Goal: Information Seeking & Learning: Find specific fact

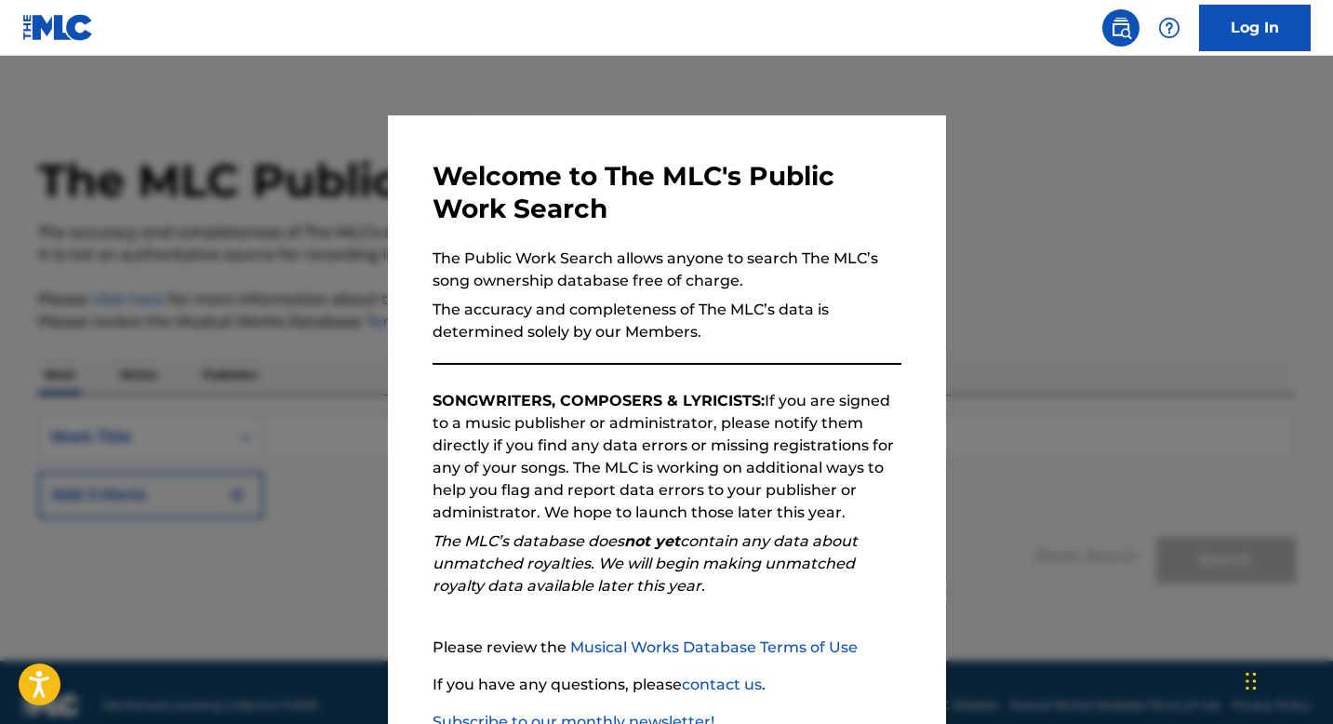
scroll to position [127, 0]
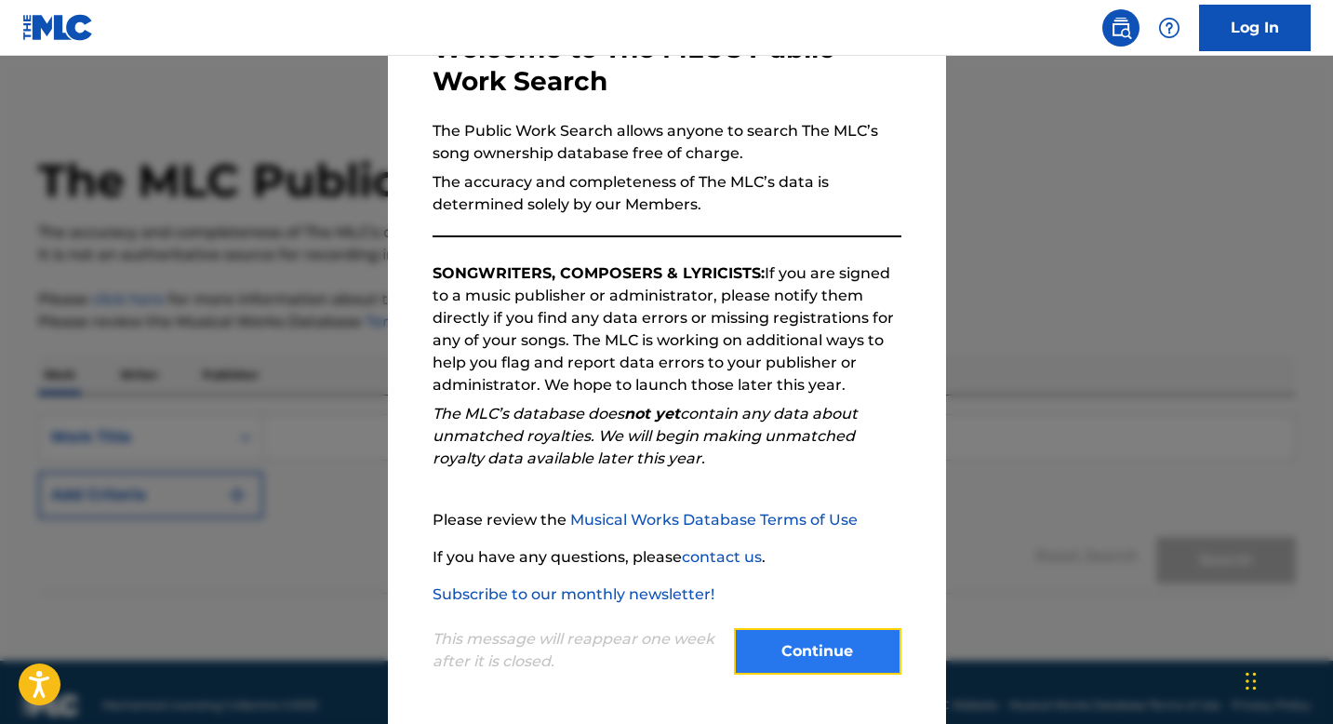
click at [793, 668] on button "Continue" at bounding box center [817, 651] width 167 height 47
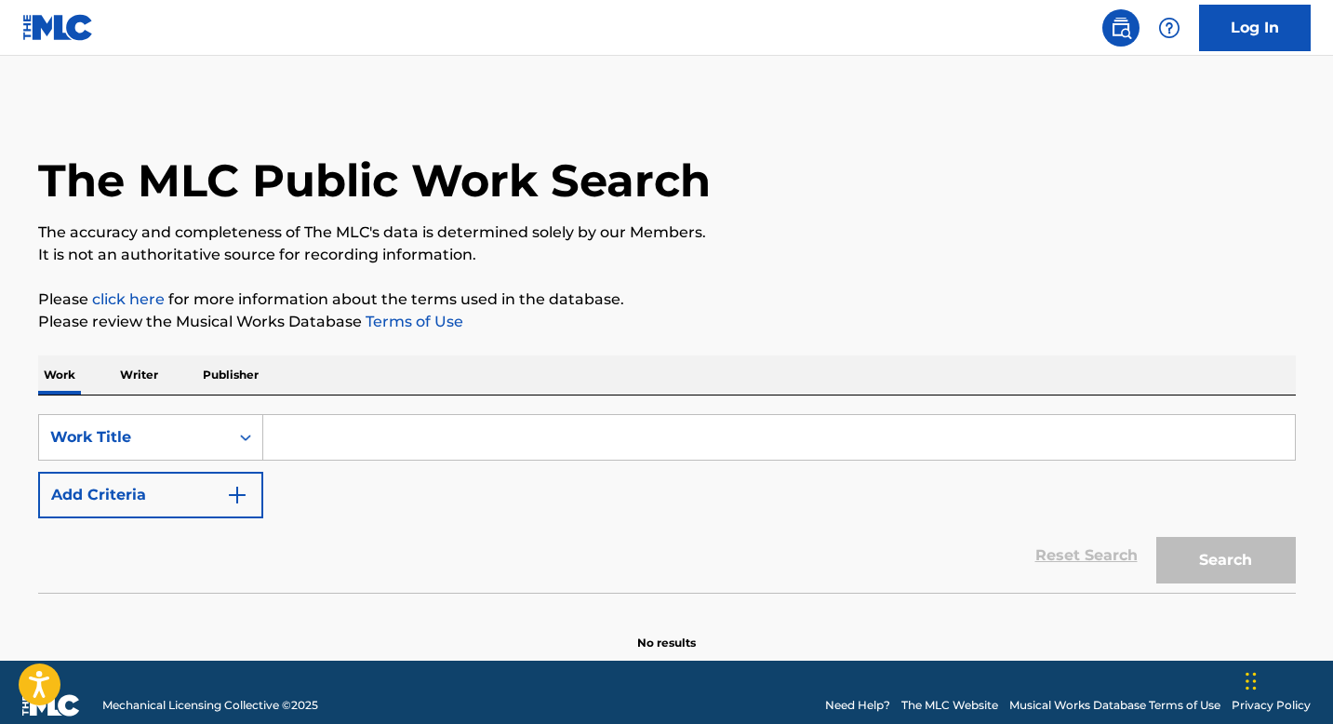
click at [374, 442] on input "Search Form" at bounding box center [778, 437] width 1031 height 45
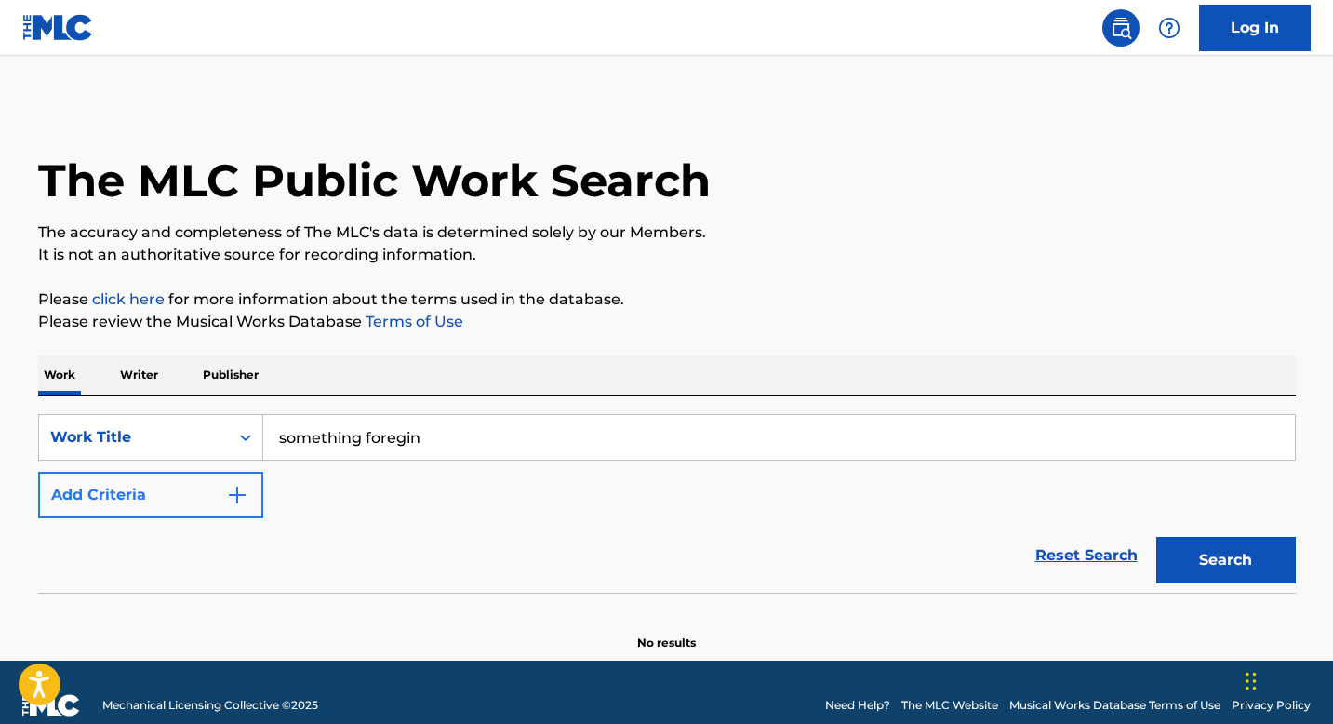
type input "something foregin"
click at [234, 487] on img "Search Form" at bounding box center [237, 495] width 22 height 22
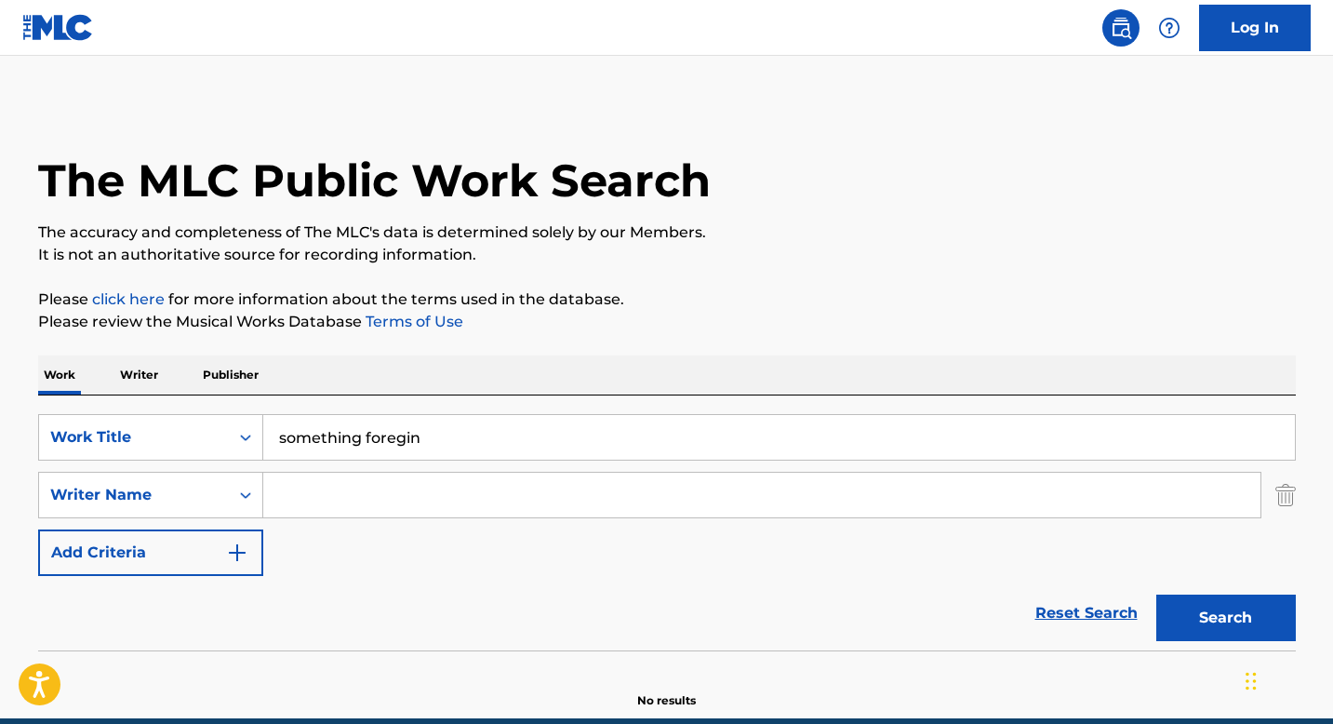
click at [342, 480] on input "Search Form" at bounding box center [761, 494] width 997 height 45
click at [1202, 598] on button "Search" at bounding box center [1226, 617] width 140 height 47
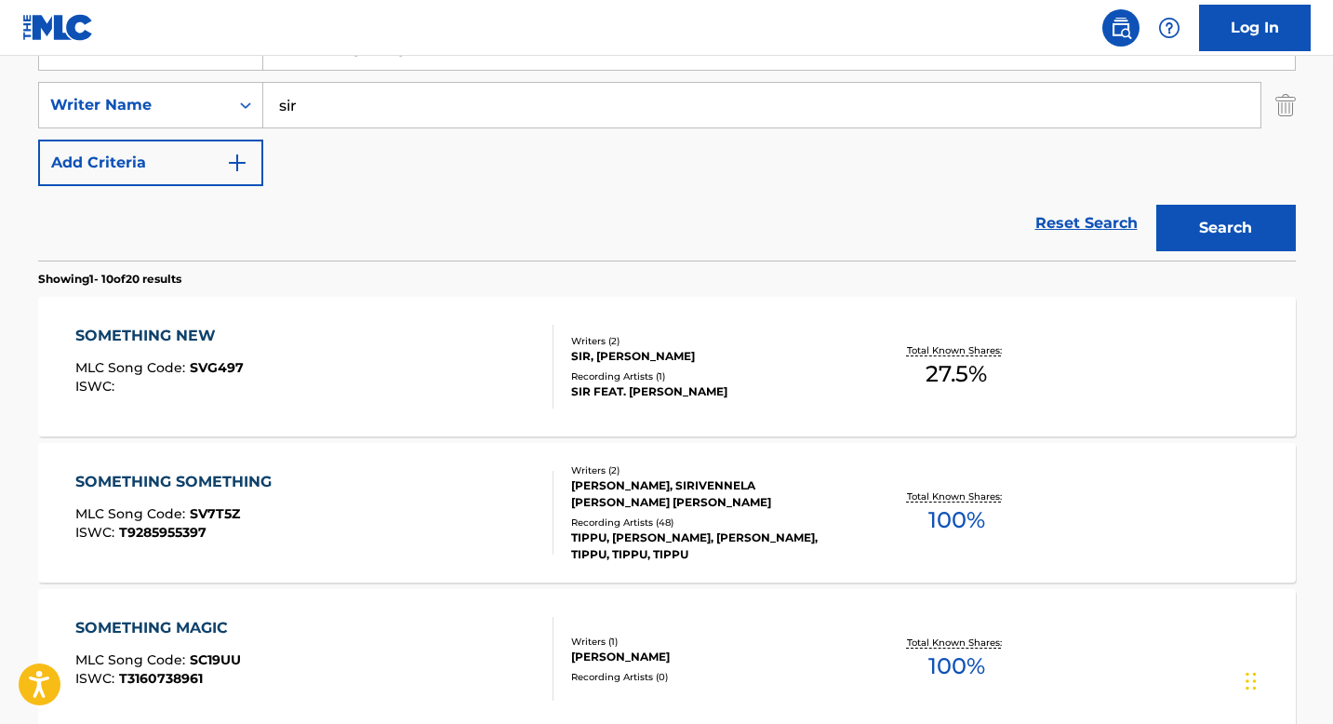
scroll to position [0, 0]
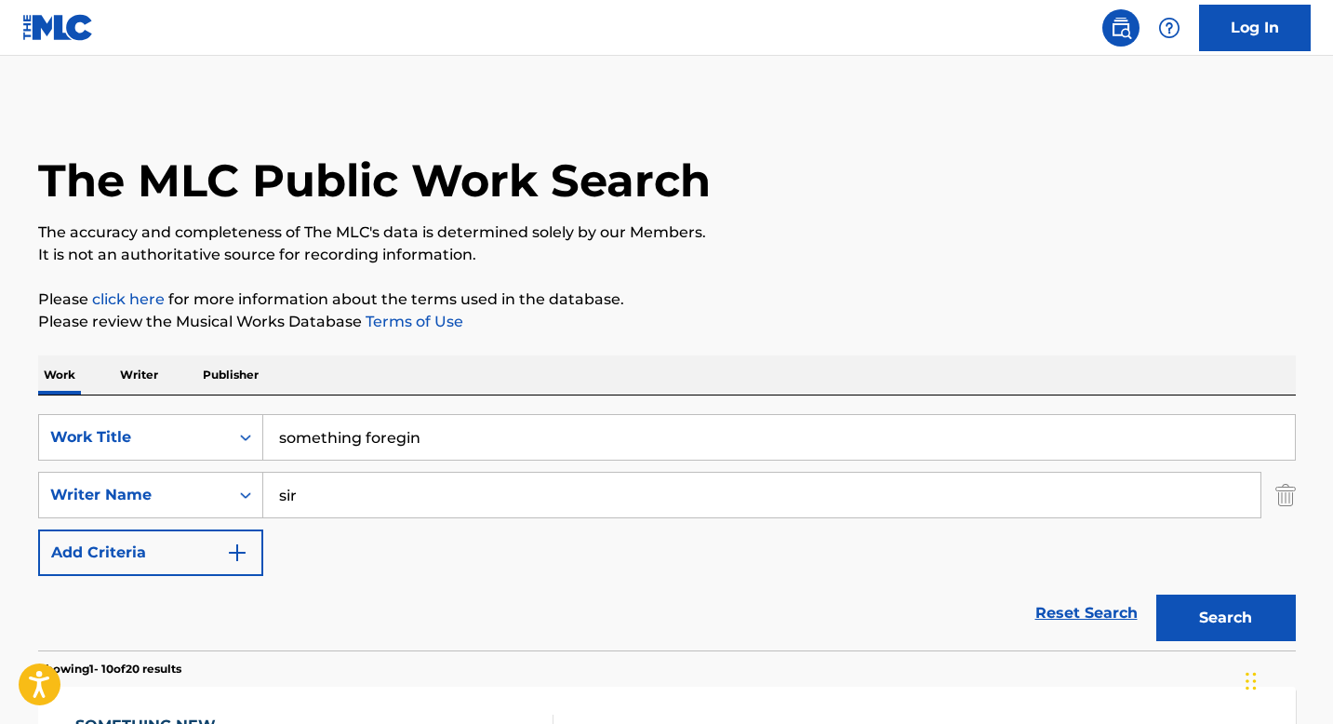
click at [332, 487] on input "sir" at bounding box center [761, 494] width 997 height 45
paste input "[PERSON_NAME]"
type input "[PERSON_NAME]"
click at [1171, 602] on button "Search" at bounding box center [1226, 617] width 140 height 47
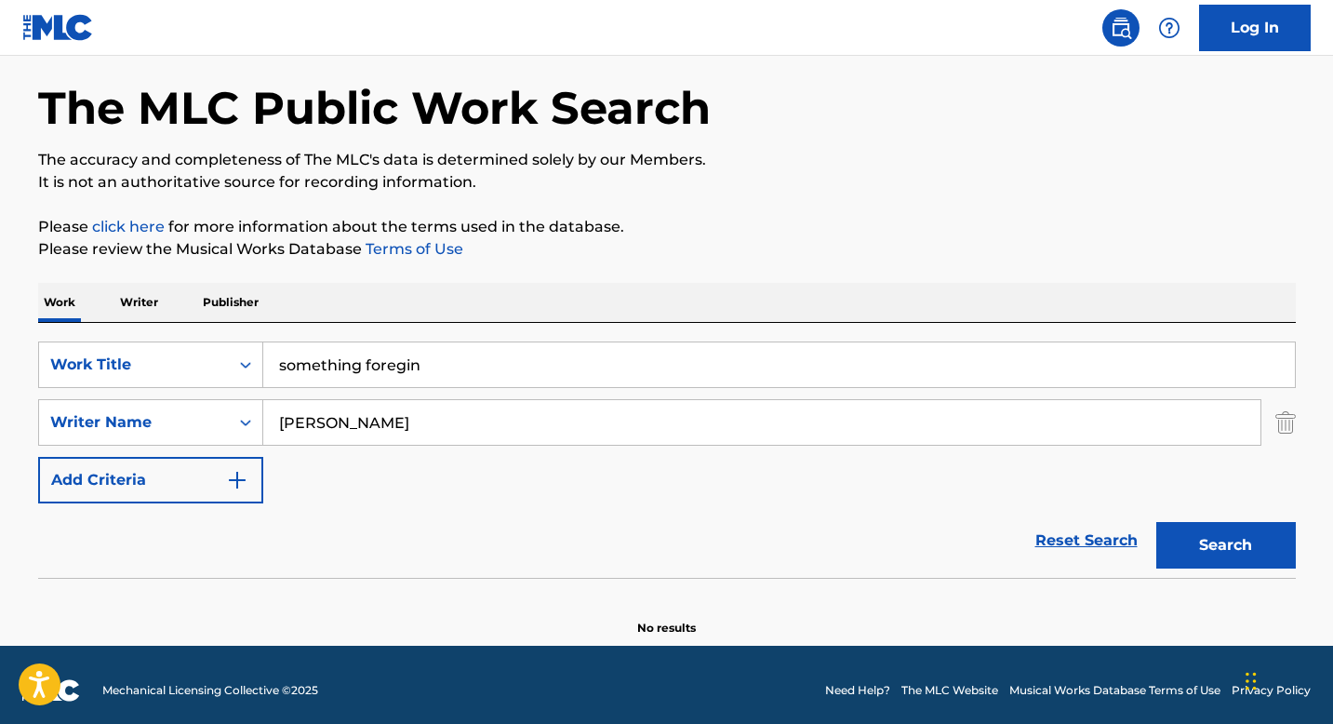
scroll to position [84, 0]
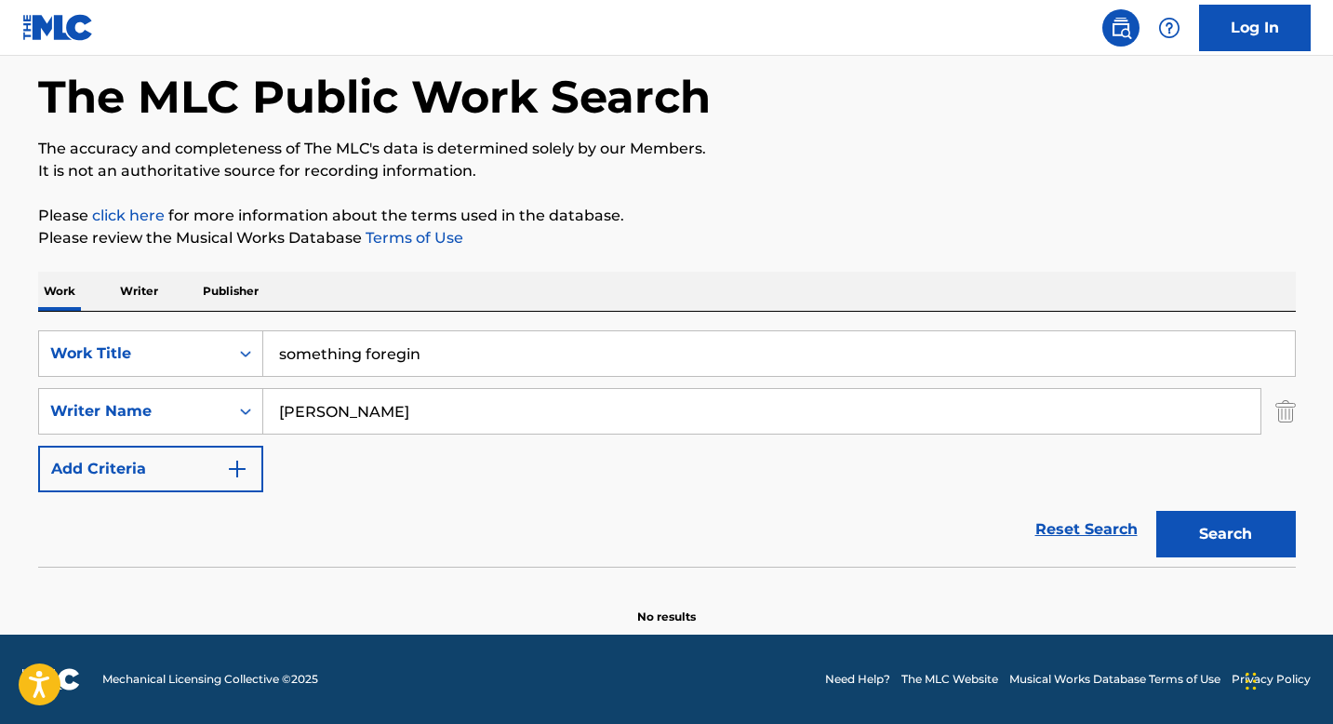
click at [486, 340] on input "something foregin" at bounding box center [778, 353] width 1031 height 45
type input "I Know"
click at [1194, 550] on button "Search" at bounding box center [1226, 534] width 140 height 47
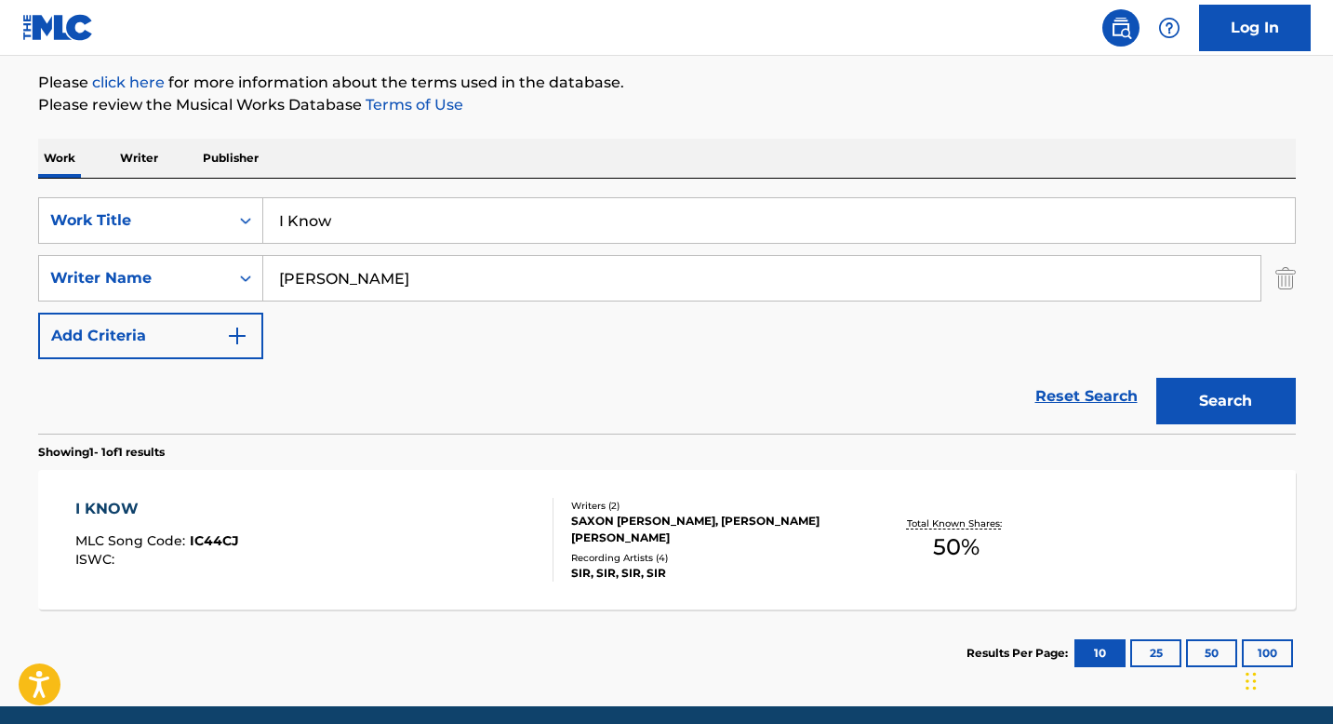
scroll to position [230, 0]
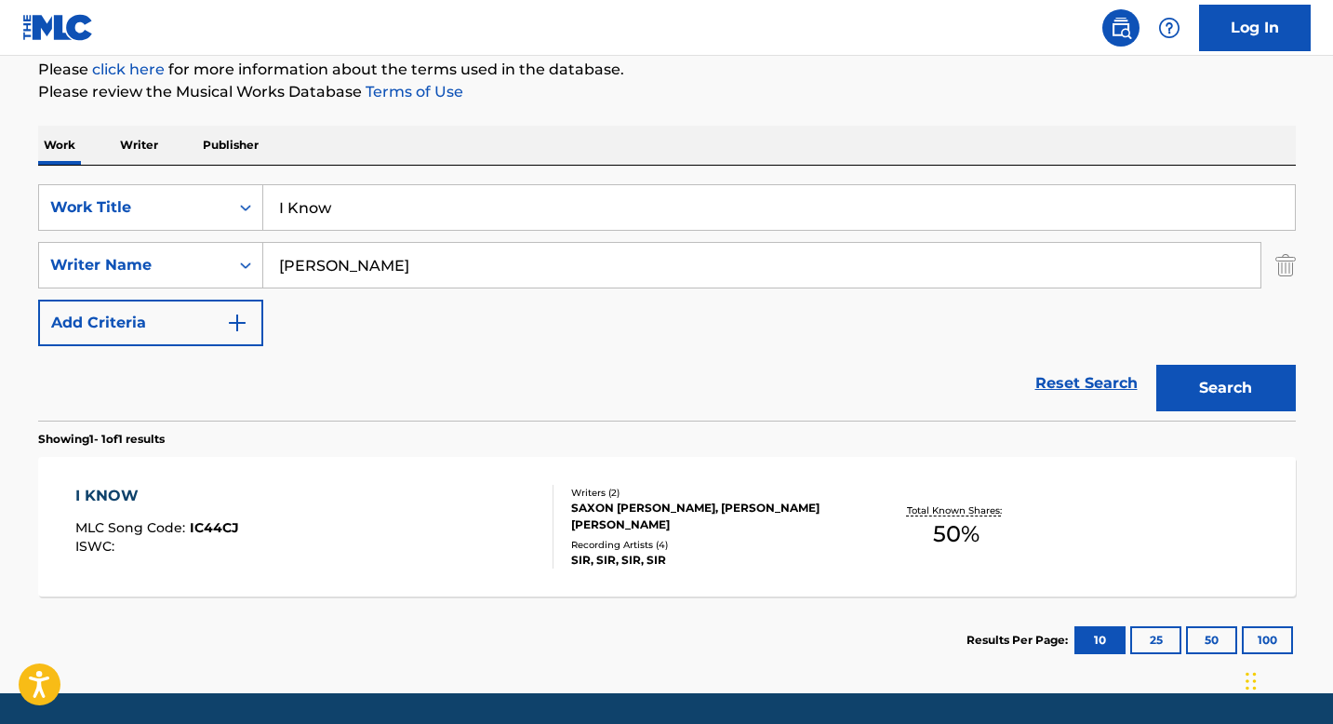
click at [268, 494] on div "I KNOW MLC Song Code : IC44CJ ISWC :" at bounding box center [314, 527] width 478 height 84
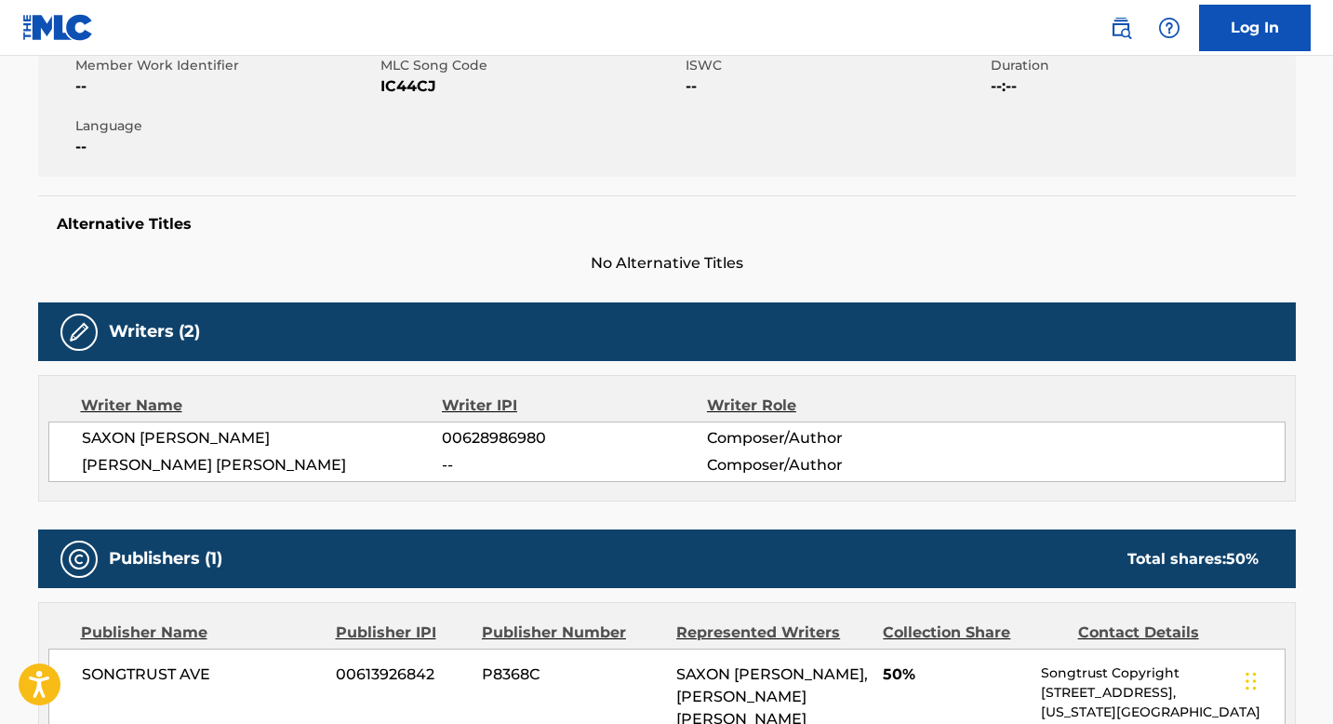
scroll to position [355, 0]
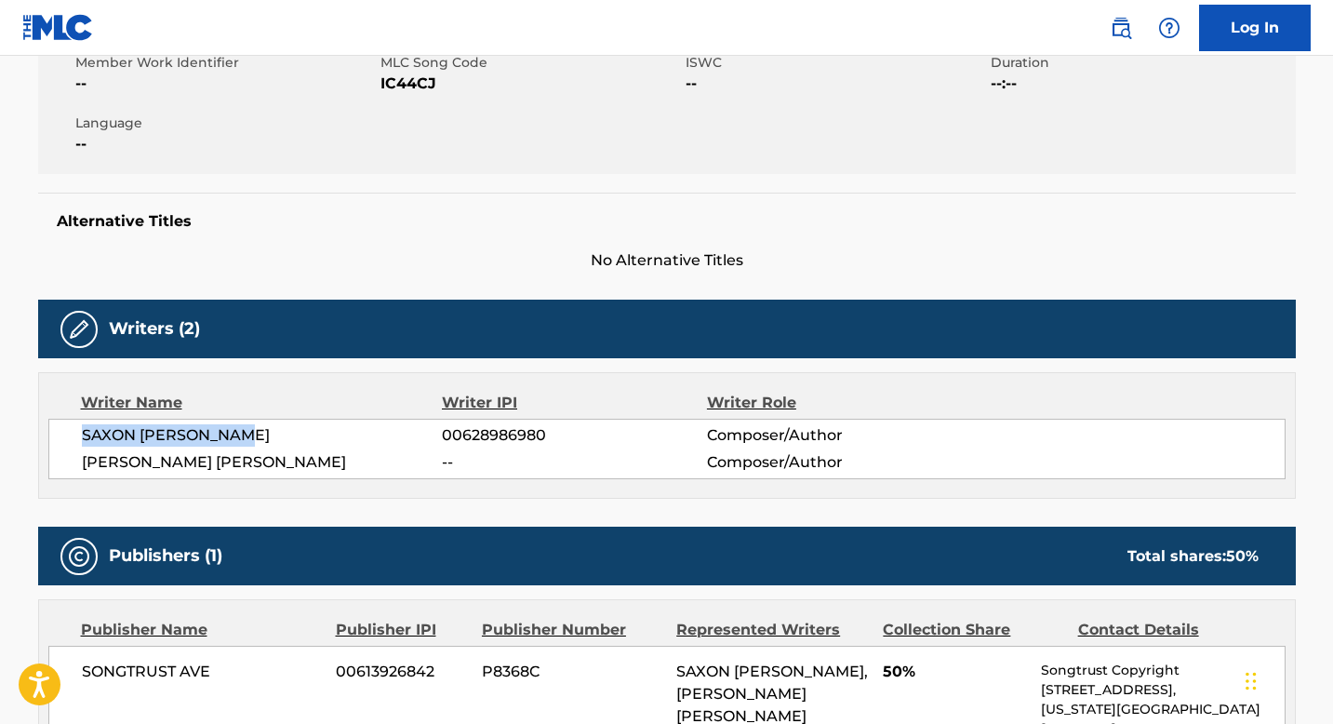
drag, startPoint x: 264, startPoint y: 432, endPoint x: 55, endPoint y: 440, distance: 209.4
click at [55, 440] on div "[PERSON_NAME] [PERSON_NAME] 00628986980 Composer/Author [PERSON_NAME] [PERSON_N…" at bounding box center [666, 449] width 1237 height 60
copy span "SAXON [PERSON_NAME]"
click at [507, 432] on span "00628986980" at bounding box center [574, 435] width 264 height 22
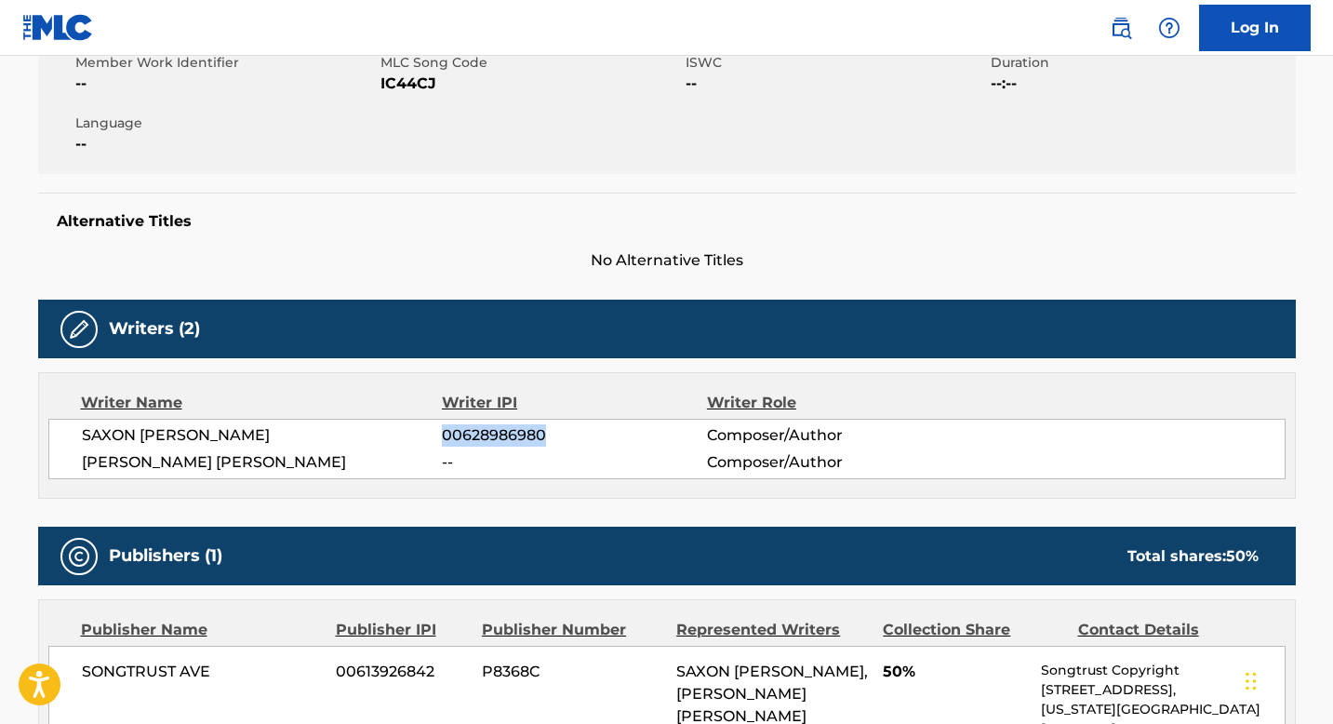
copy span "00628986980"
click at [453, 421] on div "[PERSON_NAME] [PERSON_NAME] 00628986980 Composer/Author [PERSON_NAME] [PERSON_N…" at bounding box center [666, 449] width 1237 height 60
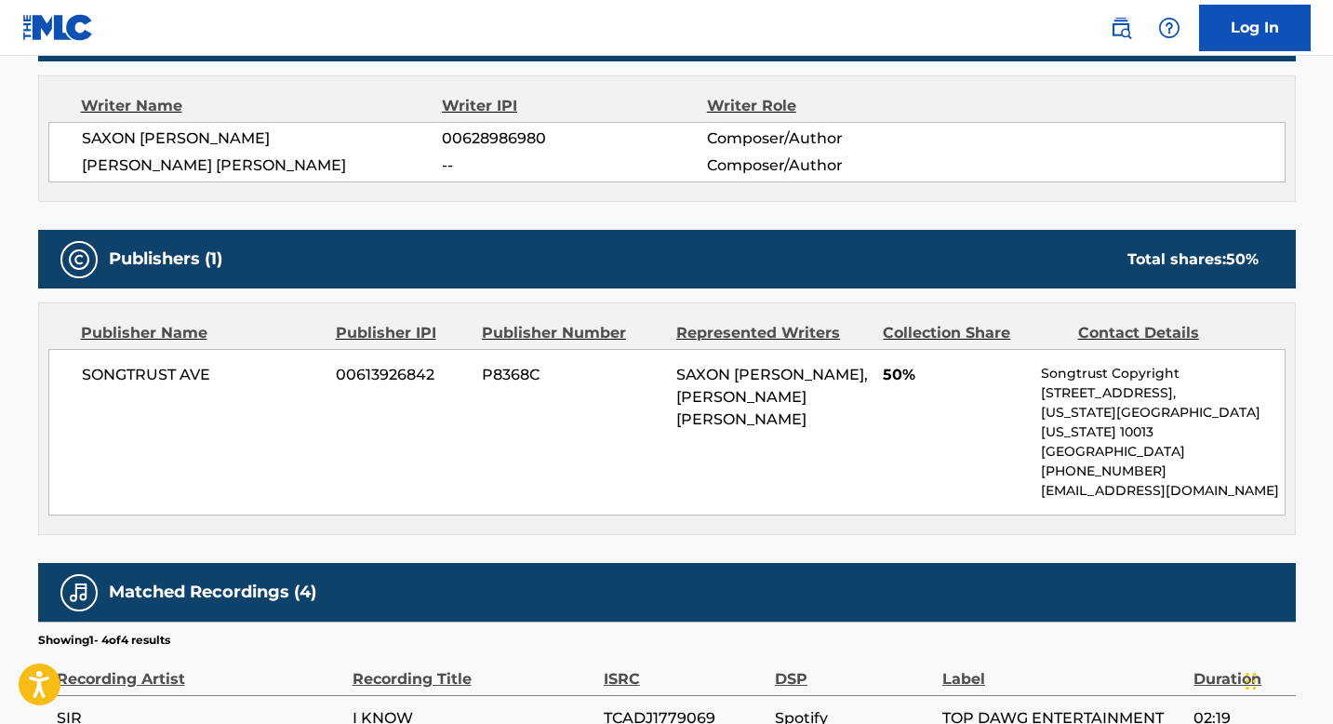
scroll to position [654, 0]
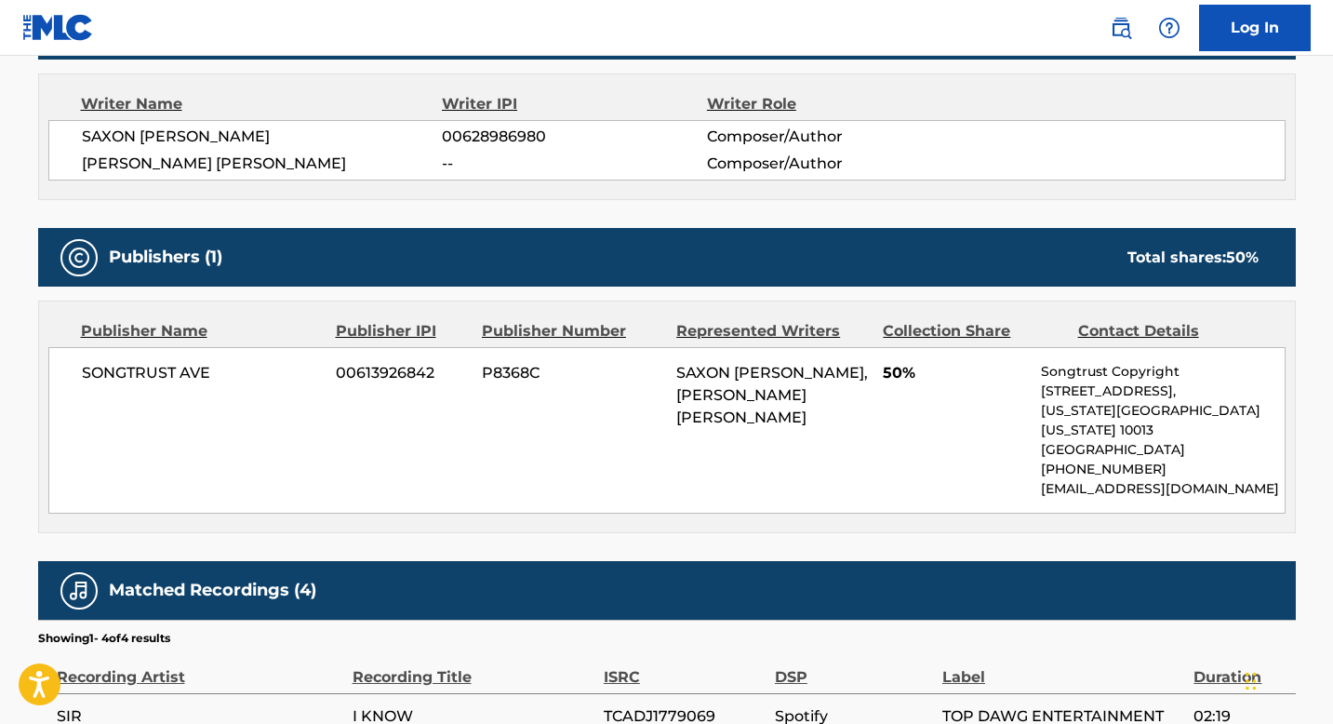
click at [160, 375] on span "SONGTRUST AVE" at bounding box center [202, 373] width 241 height 22
copy div "SONGTRUST AVE"
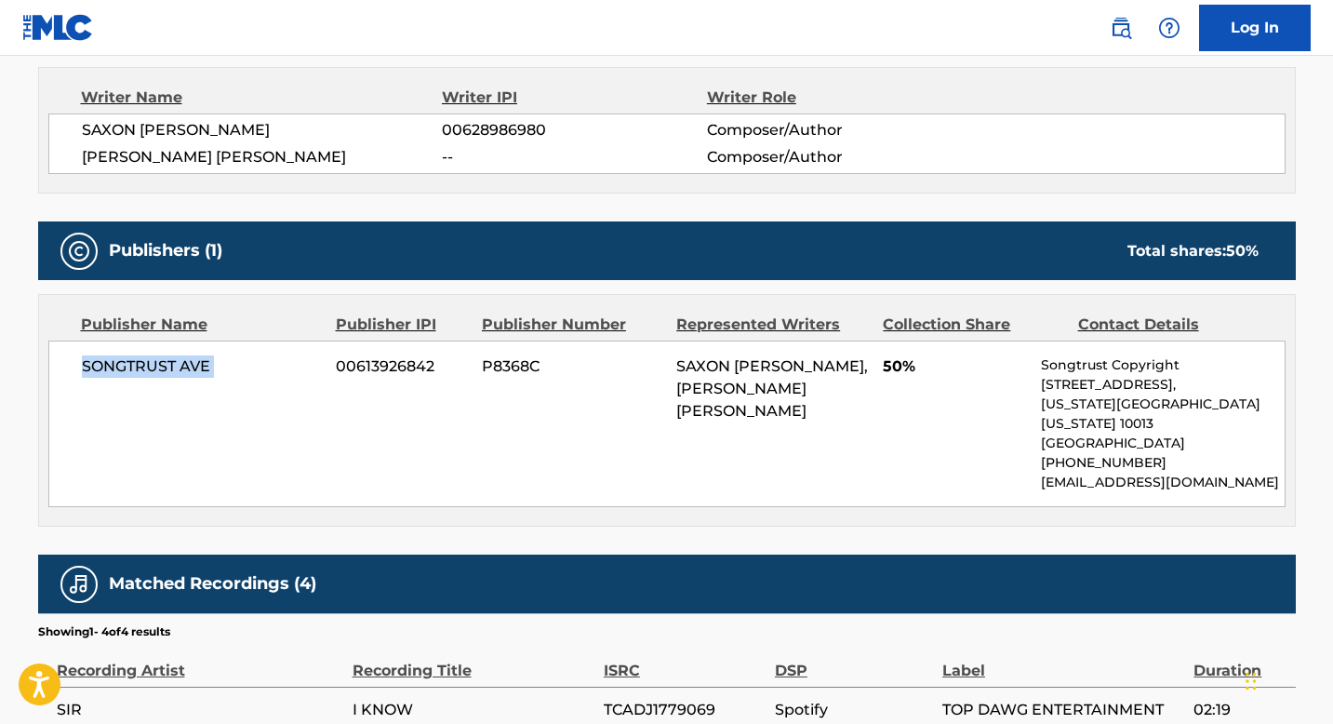
scroll to position [645, 0]
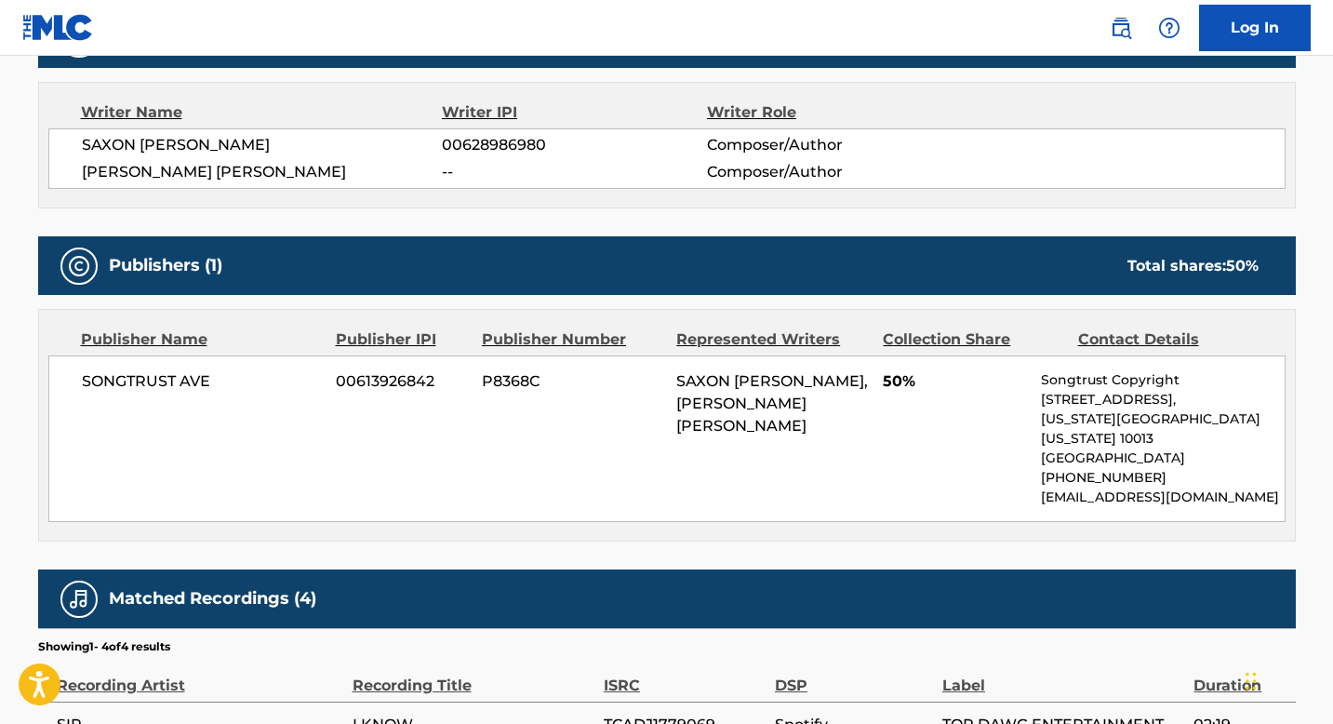
click at [729, 412] on div "SAXON [PERSON_NAME], [PERSON_NAME] [PERSON_NAME]" at bounding box center [772, 403] width 193 height 67
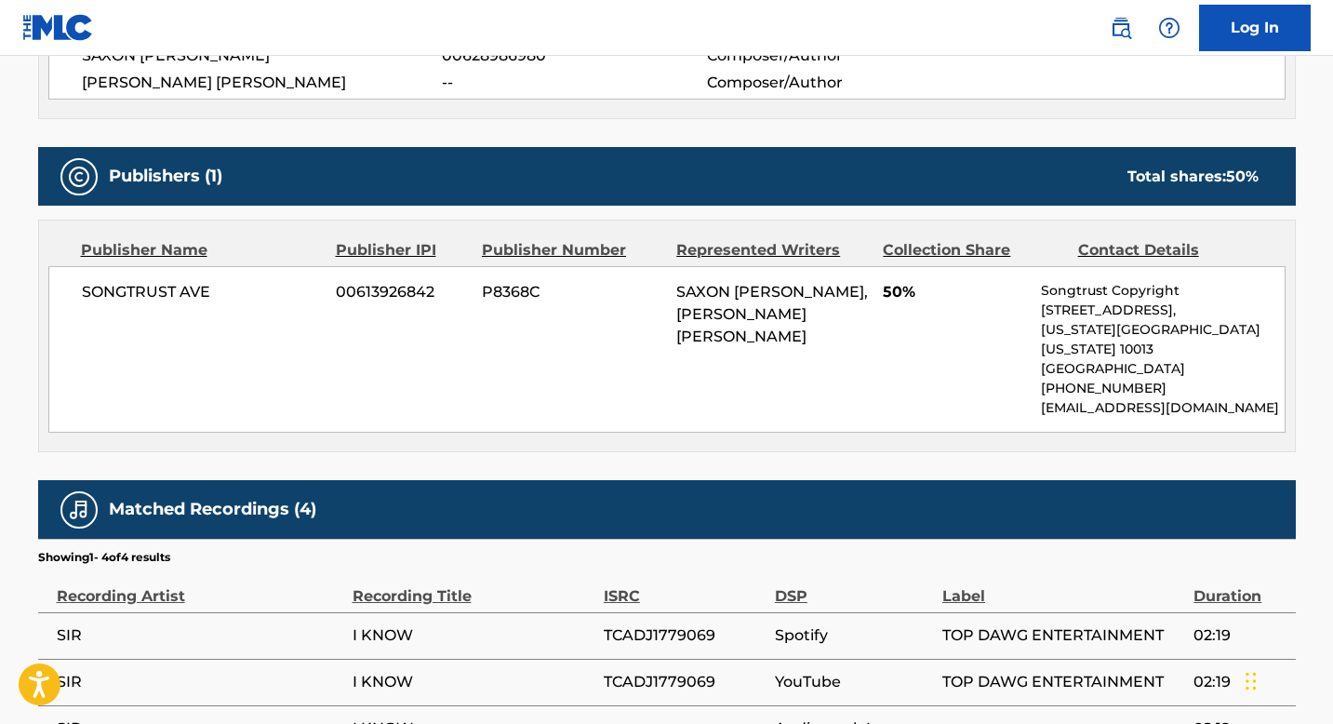
scroll to position [905, 0]
